Goal: Information Seeking & Learning: Understand process/instructions

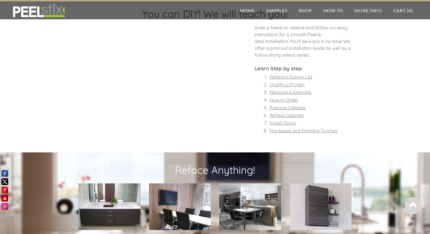
click at [282, 91] on font "Measure & Estimate" at bounding box center [290, 92] width 42 height 6
click at [277, 108] on font "Prepare Cabinets" at bounding box center [287, 108] width 36 height 6
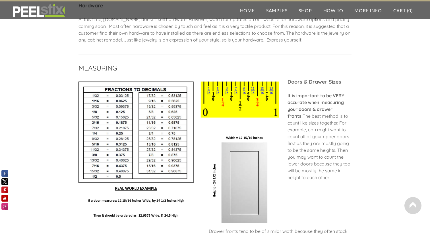
scroll to position [604, 0]
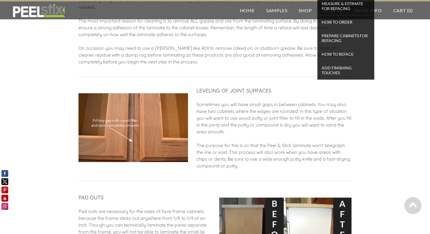
scroll to position [290, 0]
